Goal: Task Accomplishment & Management: Manage account settings

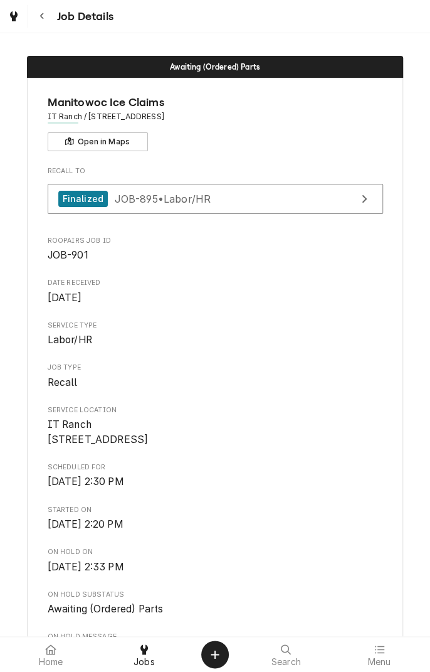
click at [47, 26] on button "Navigate back" at bounding box center [42, 16] width 23 height 23
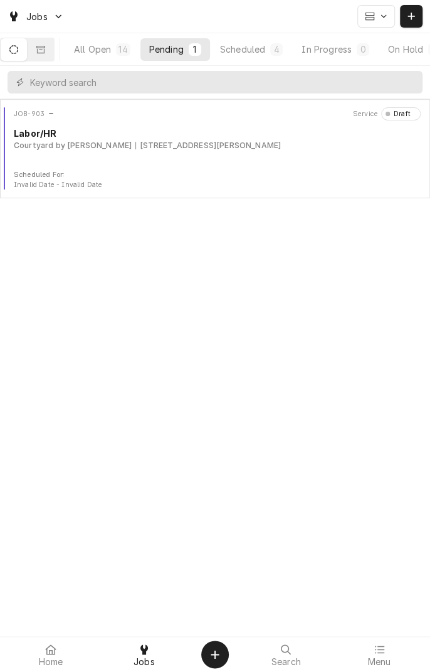
click at [128, 152] on div "JOB-903 Service Draft Labor/HR Courtyard by Marriott 8002 N Navarro St, Victori…" at bounding box center [215, 138] width 420 height 63
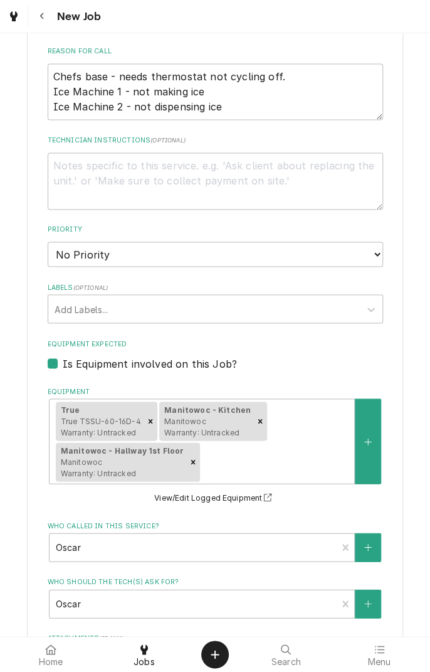
scroll to position [535, 0]
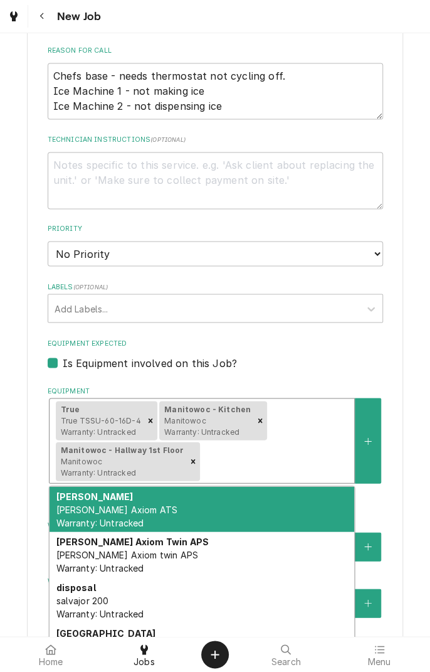
type textarea "x"
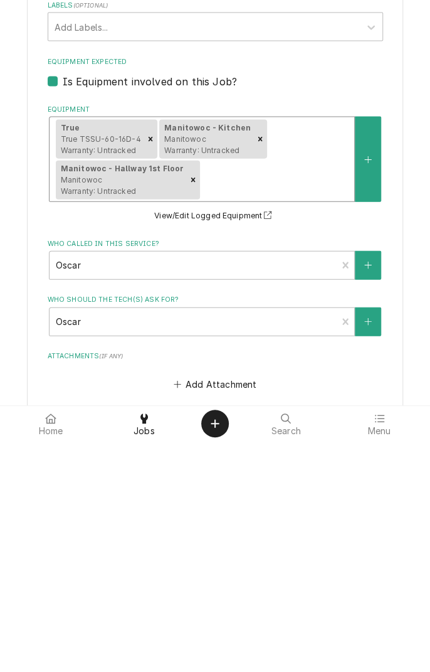
scroll to position [585, 0]
click at [181, 451] on button "View/Edit Logged Equipment" at bounding box center [215, 448] width 126 height 16
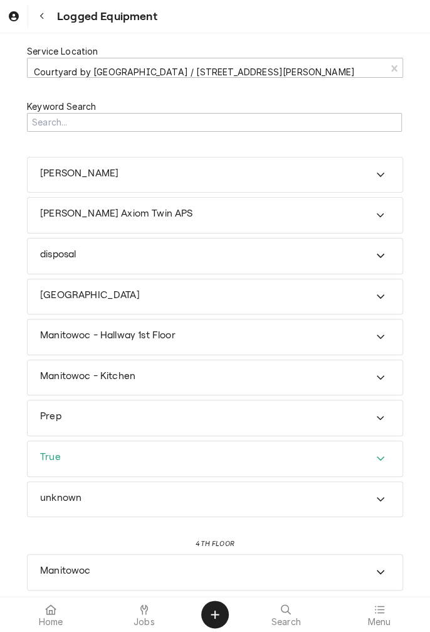
click at [186, 447] on div "True" at bounding box center [215, 458] width 375 height 35
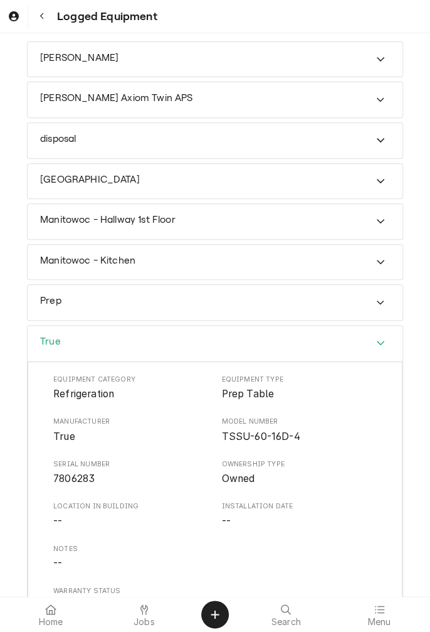
scroll to position [119, 0]
